Goal: Transaction & Acquisition: Book appointment/travel/reservation

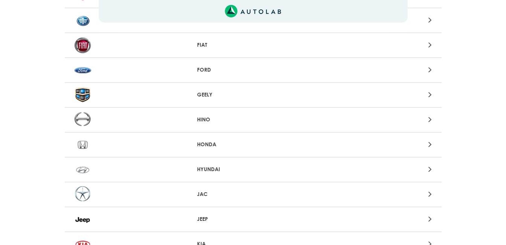
scroll to position [347, 0]
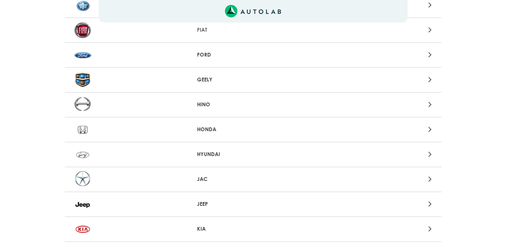
click at [429, 55] on icon at bounding box center [429, 55] width 3 height 10
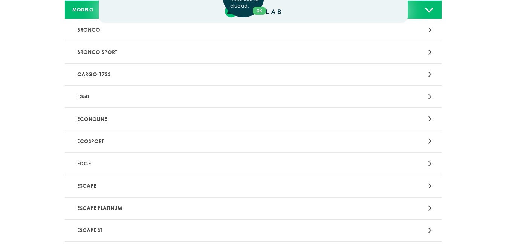
scroll to position [106, 0]
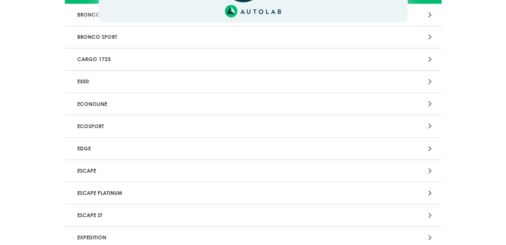
click at [428, 172] on div at bounding box center [376, 171] width 123 height 10
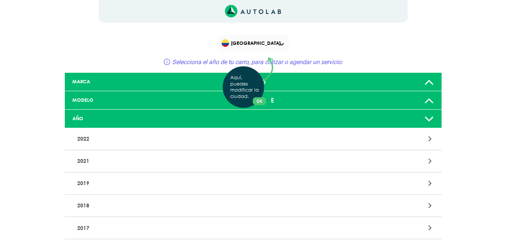
click at [370, 115] on div "Aquí, puedes modificar la ciudad. OK .aex,.bex{fill:none!important;stroke:#50c4…" at bounding box center [253, 122] width 506 height 245
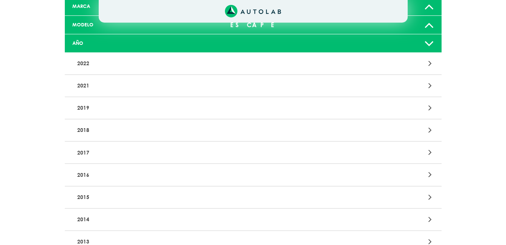
scroll to position [90, 0]
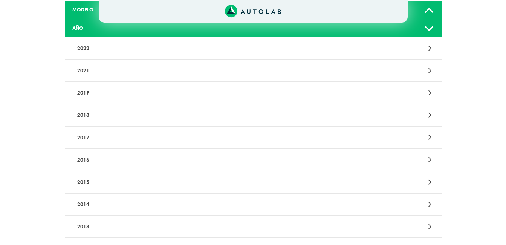
click at [128, 186] on p "2015" at bounding box center [191, 182] width 235 height 14
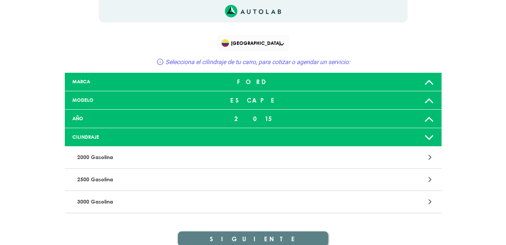
click at [158, 154] on p "2000 Gasolina" at bounding box center [191, 157] width 235 height 14
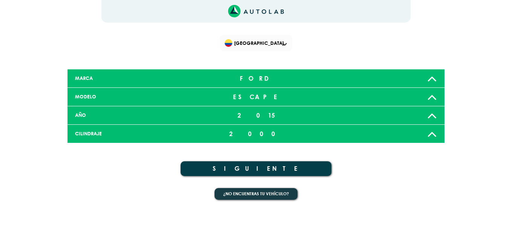
click at [346, 136] on div at bounding box center [380, 133] width 124 height 15
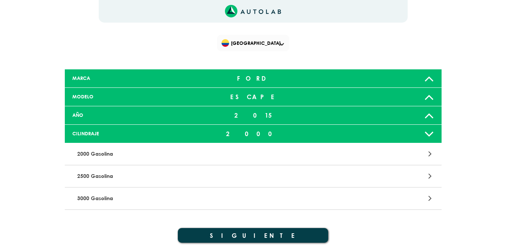
click at [116, 154] on p "2000 Gasolina" at bounding box center [191, 154] width 235 height 14
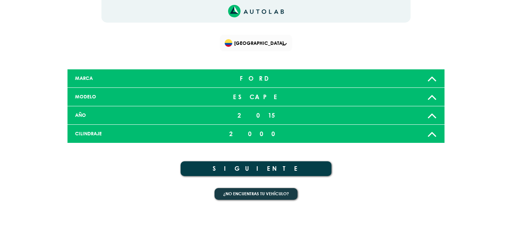
click at [266, 171] on button "SIGUIENTE" at bounding box center [255, 168] width 151 height 15
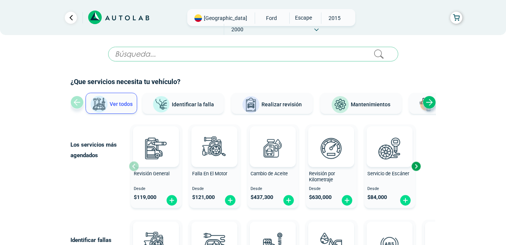
click at [127, 109] on button "Ver todos" at bounding box center [112, 103] width 52 height 21
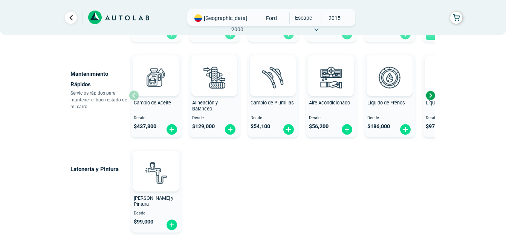
scroll to position [509, 0]
